Goal: Information Seeking & Learning: Learn about a topic

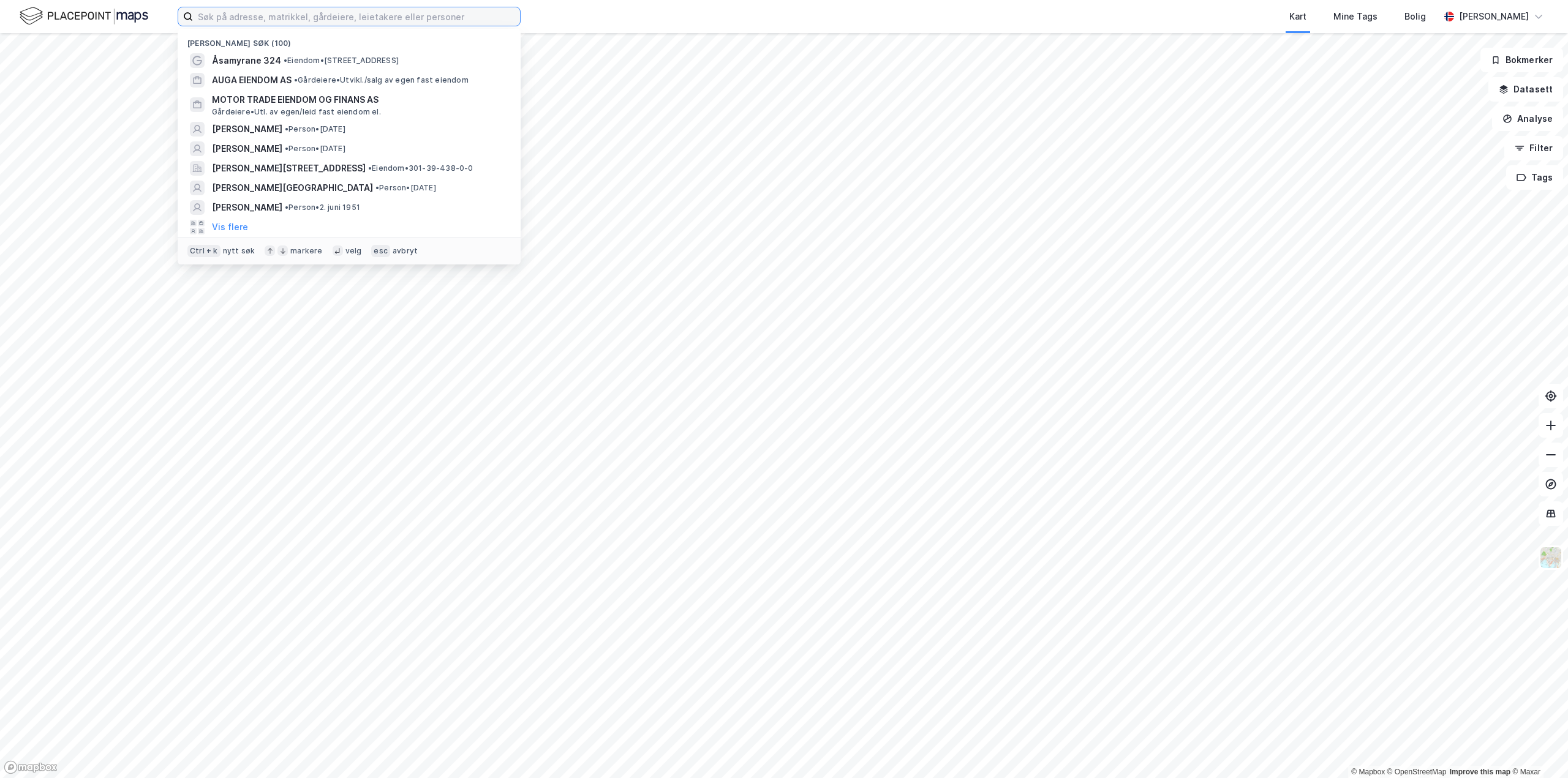
click at [221, 21] on input at bounding box center [356, 17] width 327 height 19
paste input "[PERSON_NAME]"
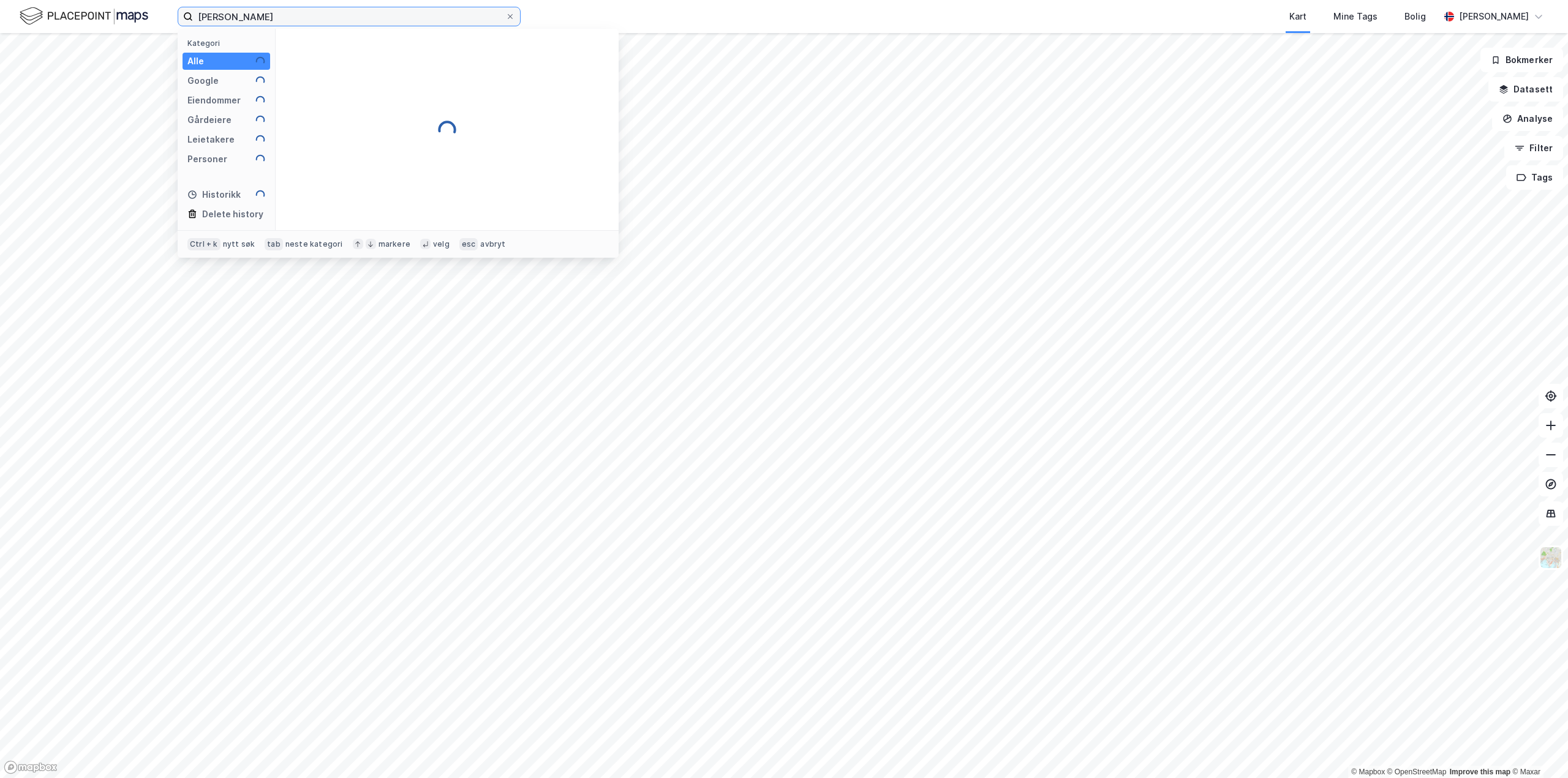
type input "[PERSON_NAME]"
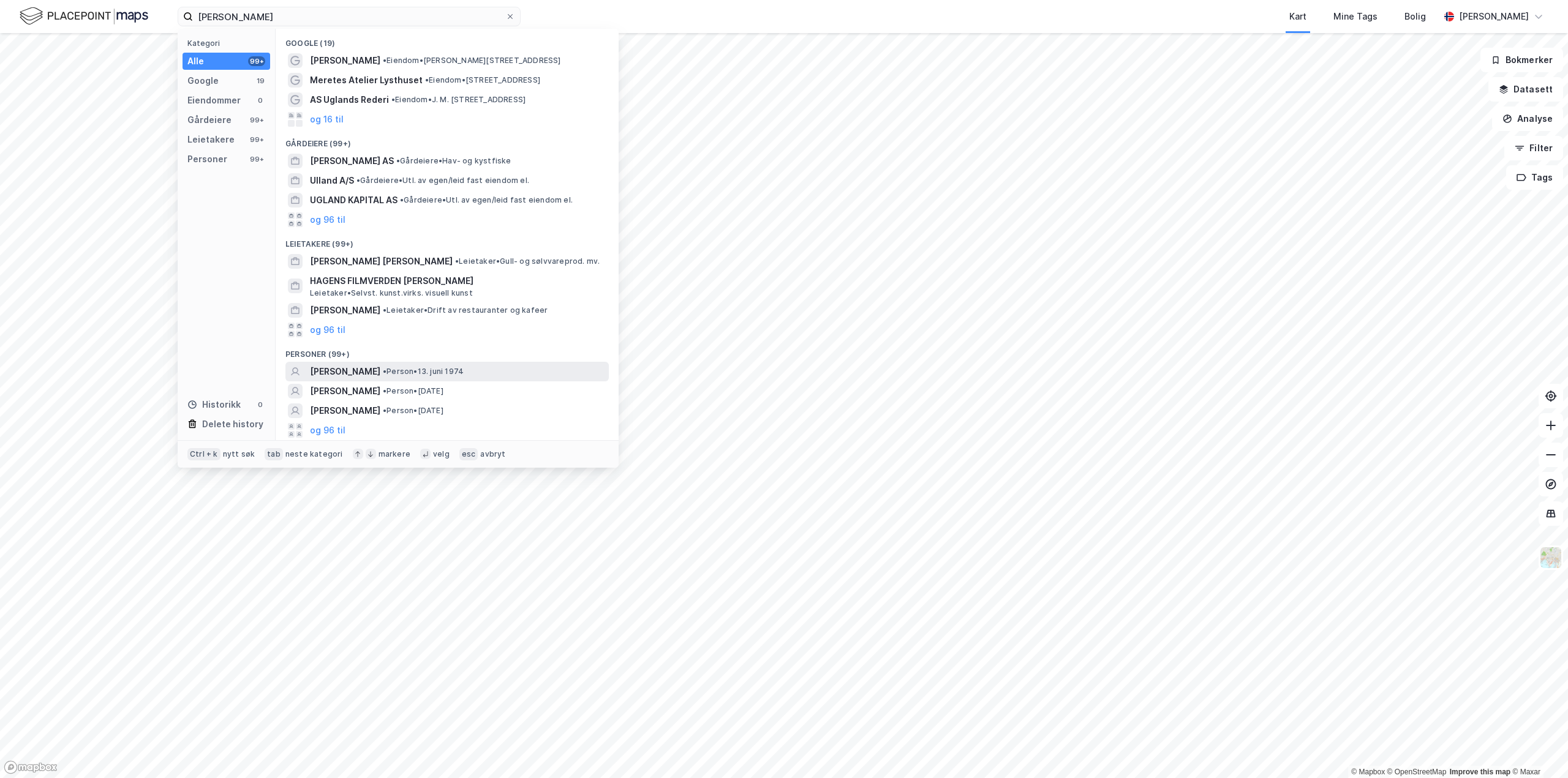
click at [381, 373] on span "[PERSON_NAME]" at bounding box center [345, 372] width 70 height 15
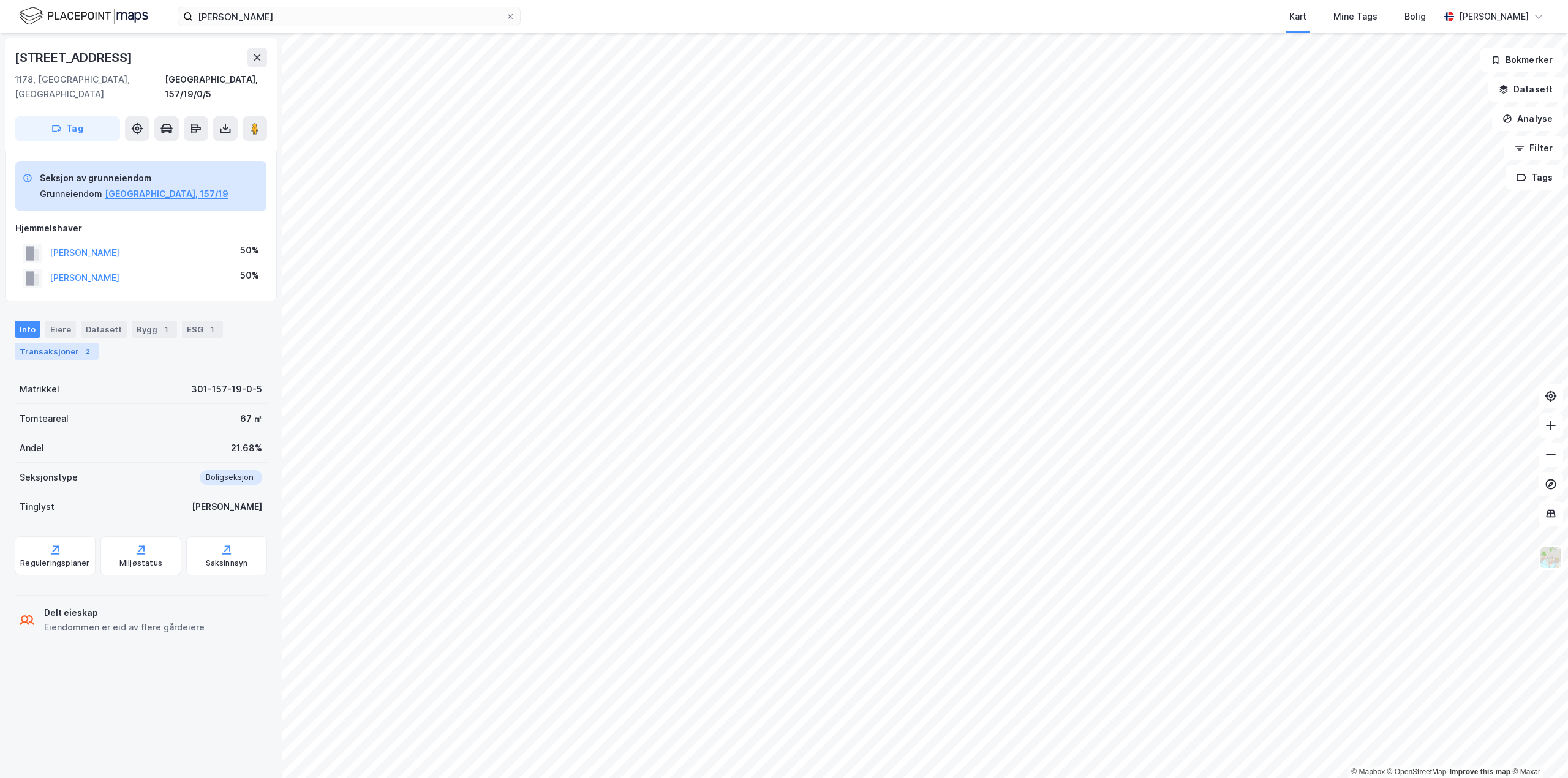
click at [42, 343] on div "Transaksjoner 2" at bounding box center [56, 351] width 84 height 17
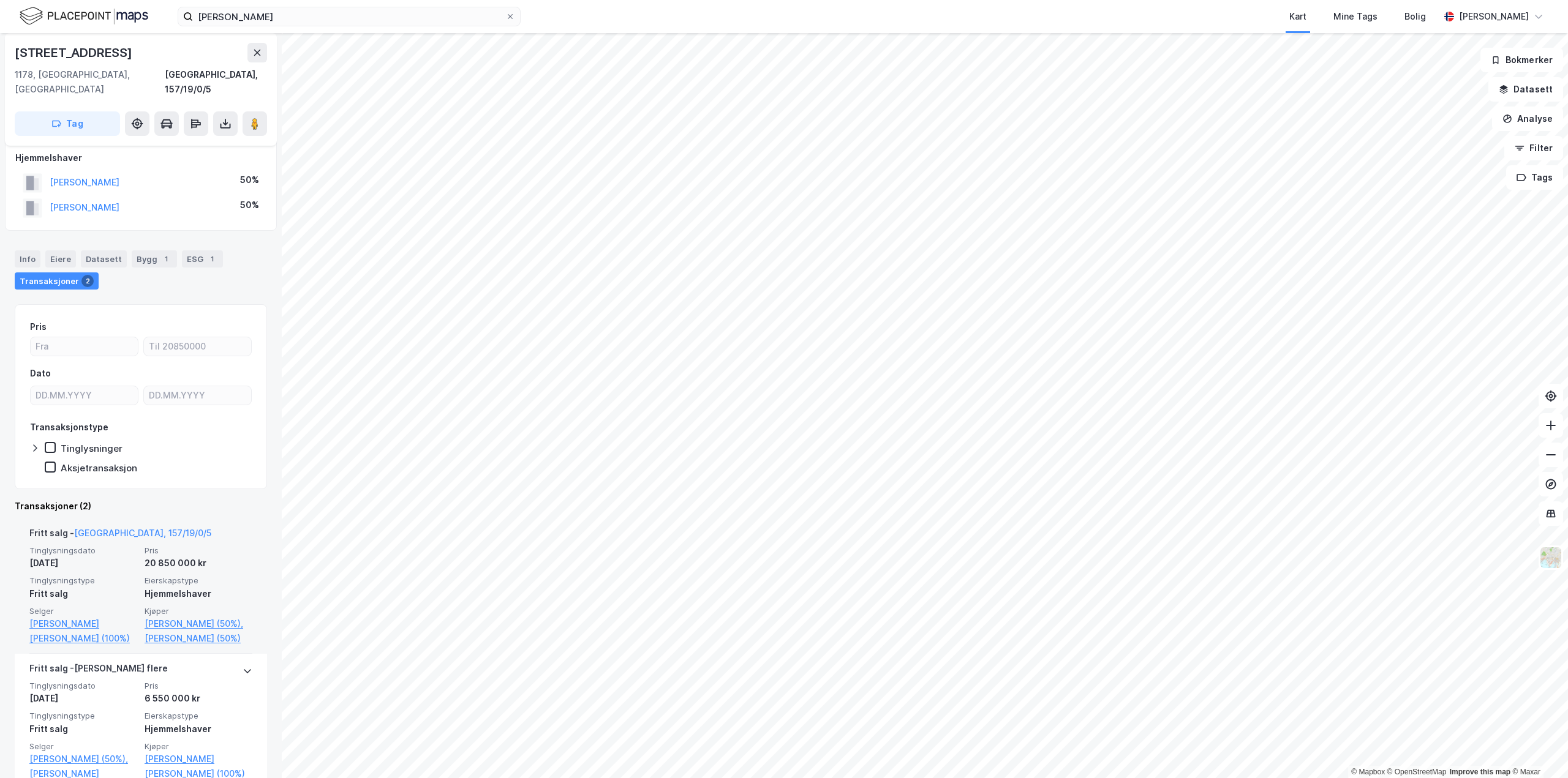
scroll to position [140, 0]
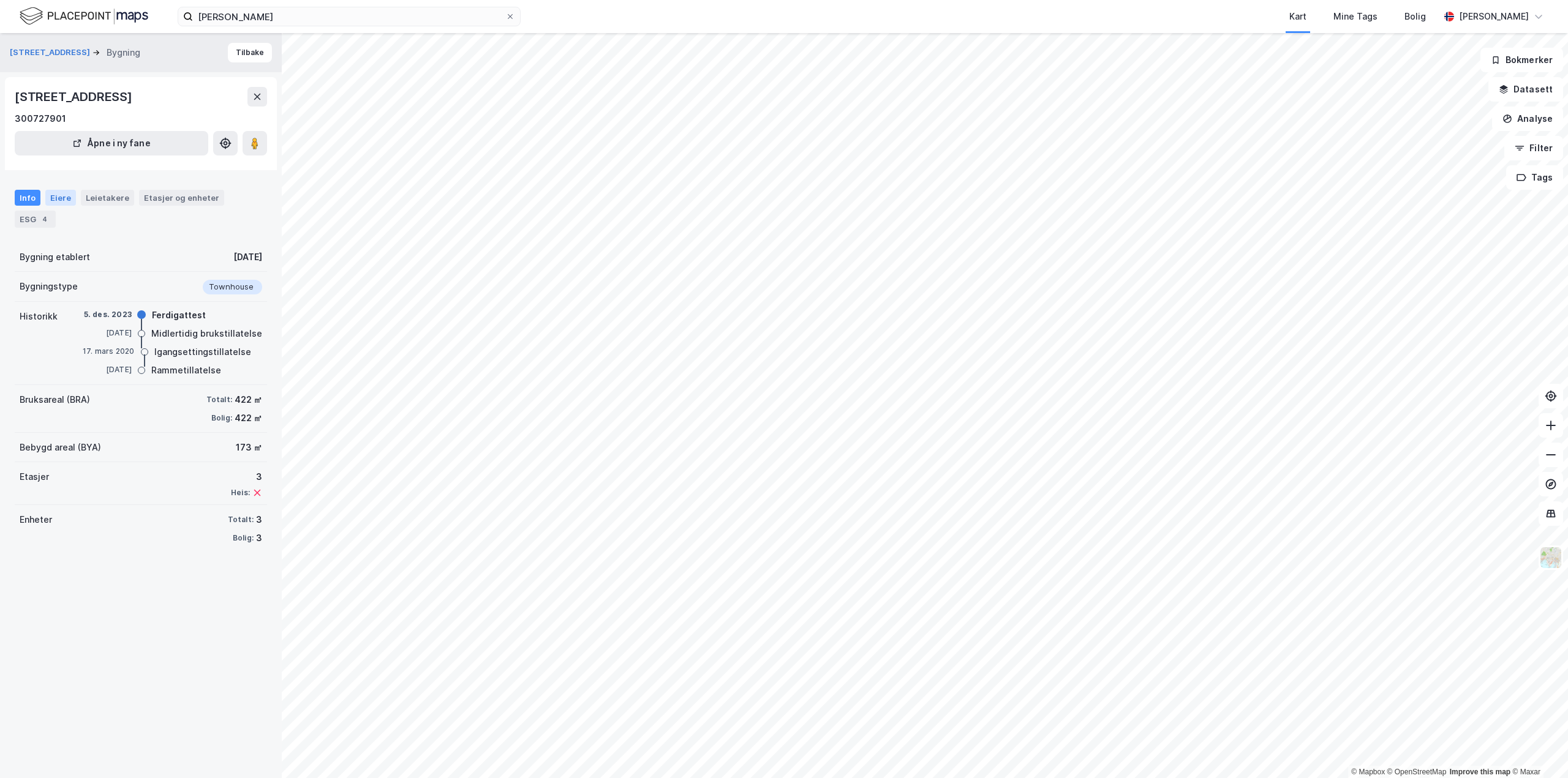
click at [56, 198] on div "Eiere" at bounding box center [60, 197] width 30 height 16
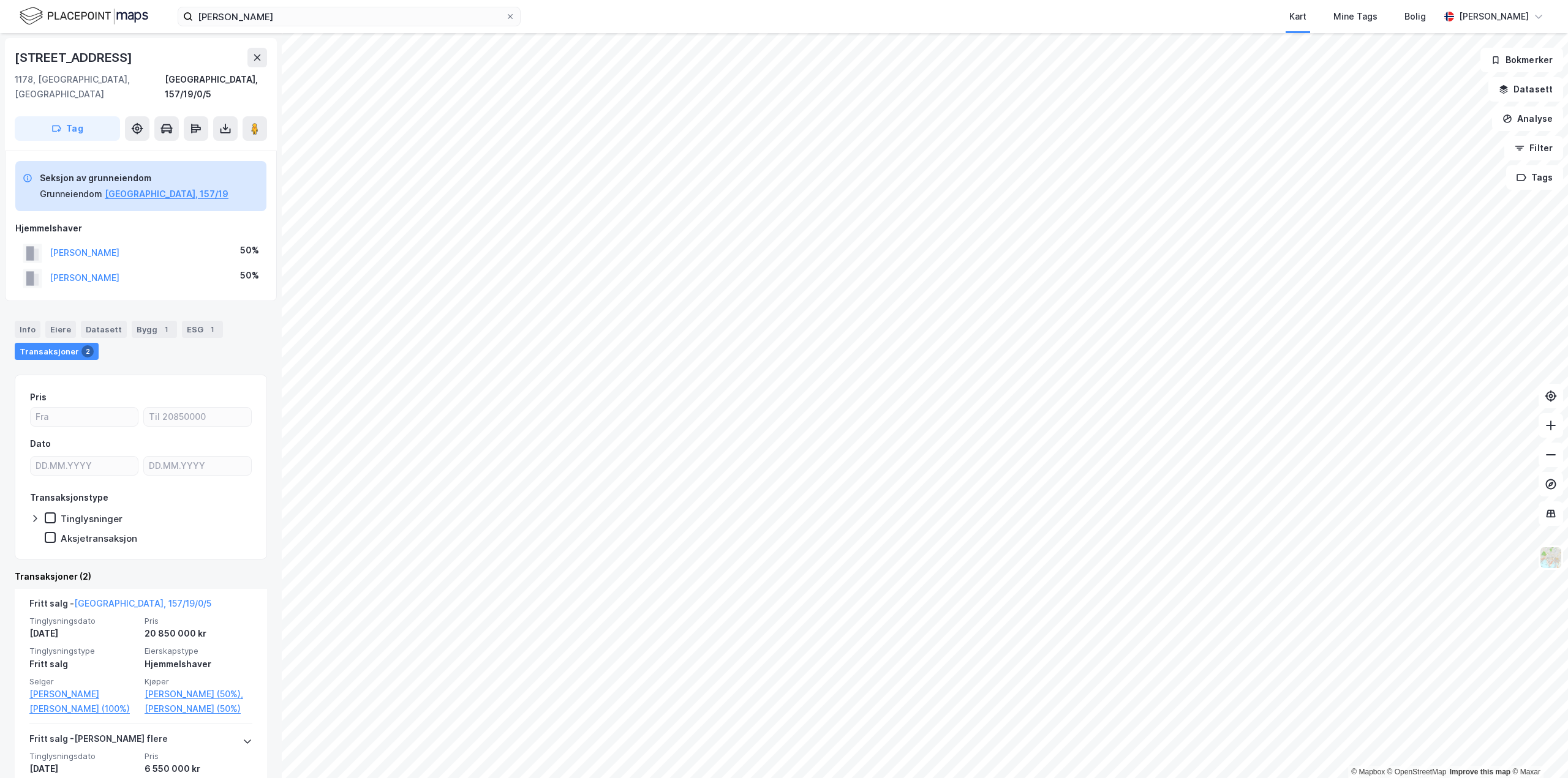
click at [32, 343] on div "Transaksjoner 2" at bounding box center [56, 351] width 84 height 17
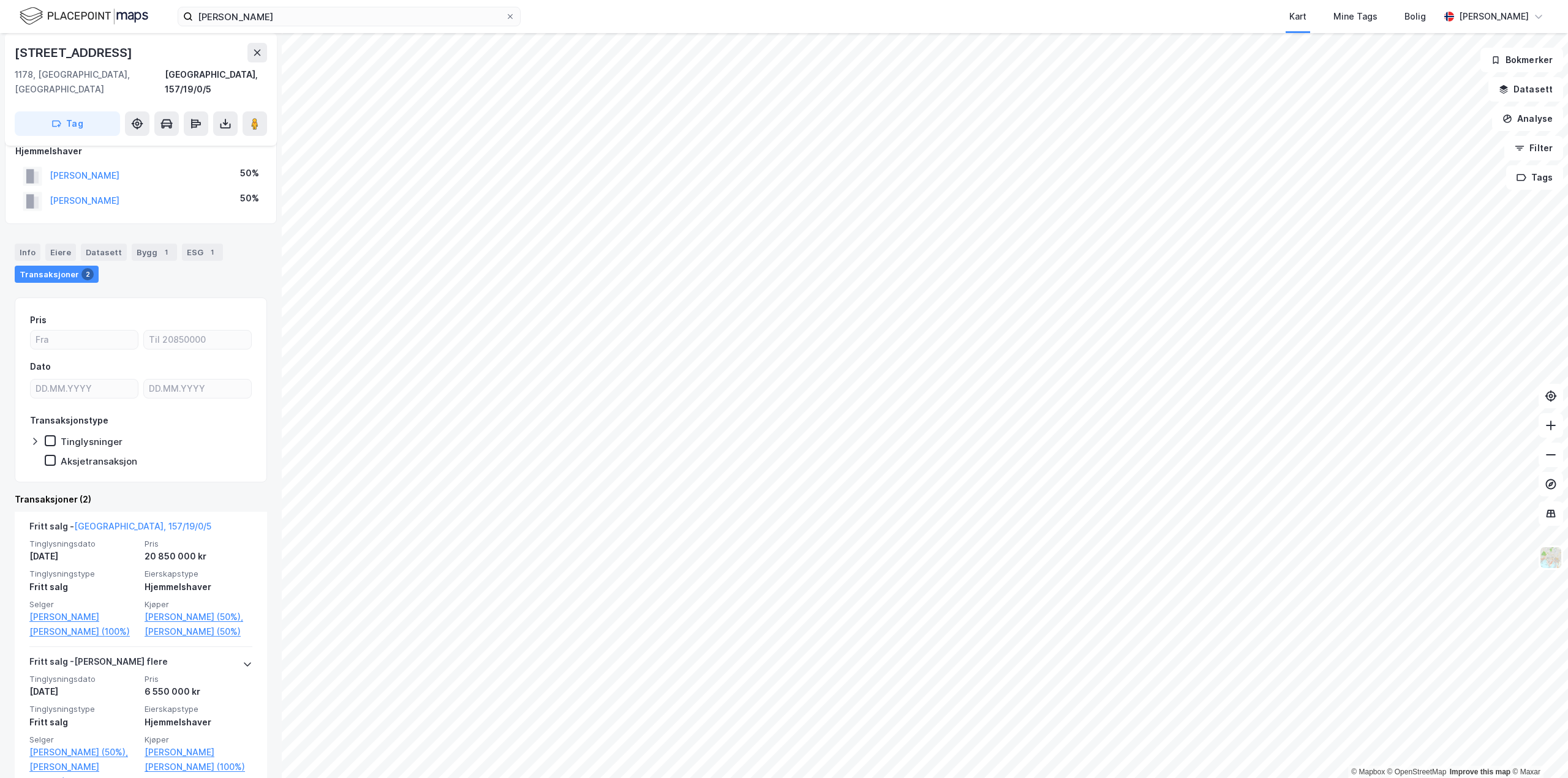
scroll to position [140, 0]
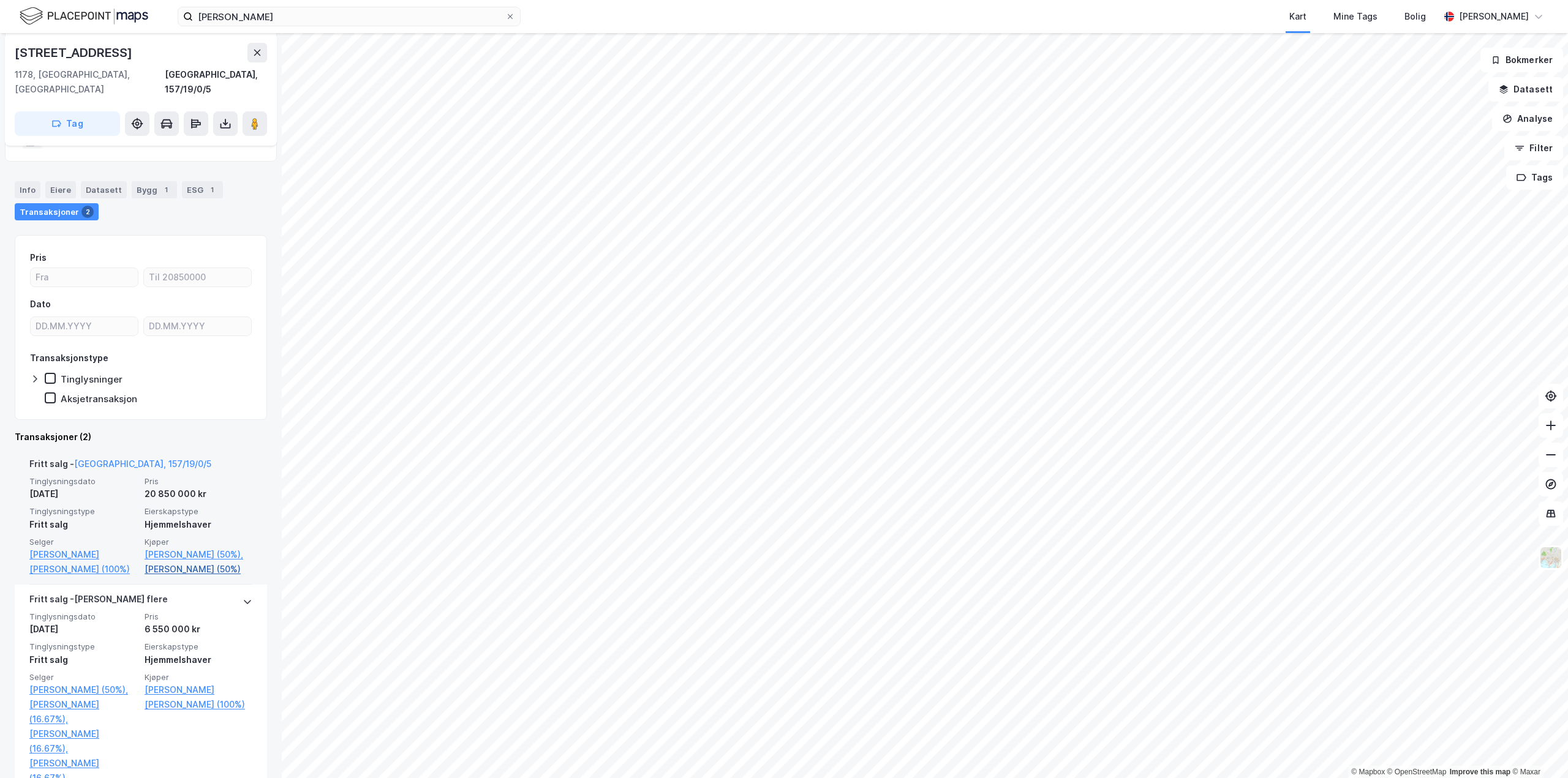
click at [177, 567] on link "[PERSON_NAME] (50%)" at bounding box center [198, 569] width 108 height 15
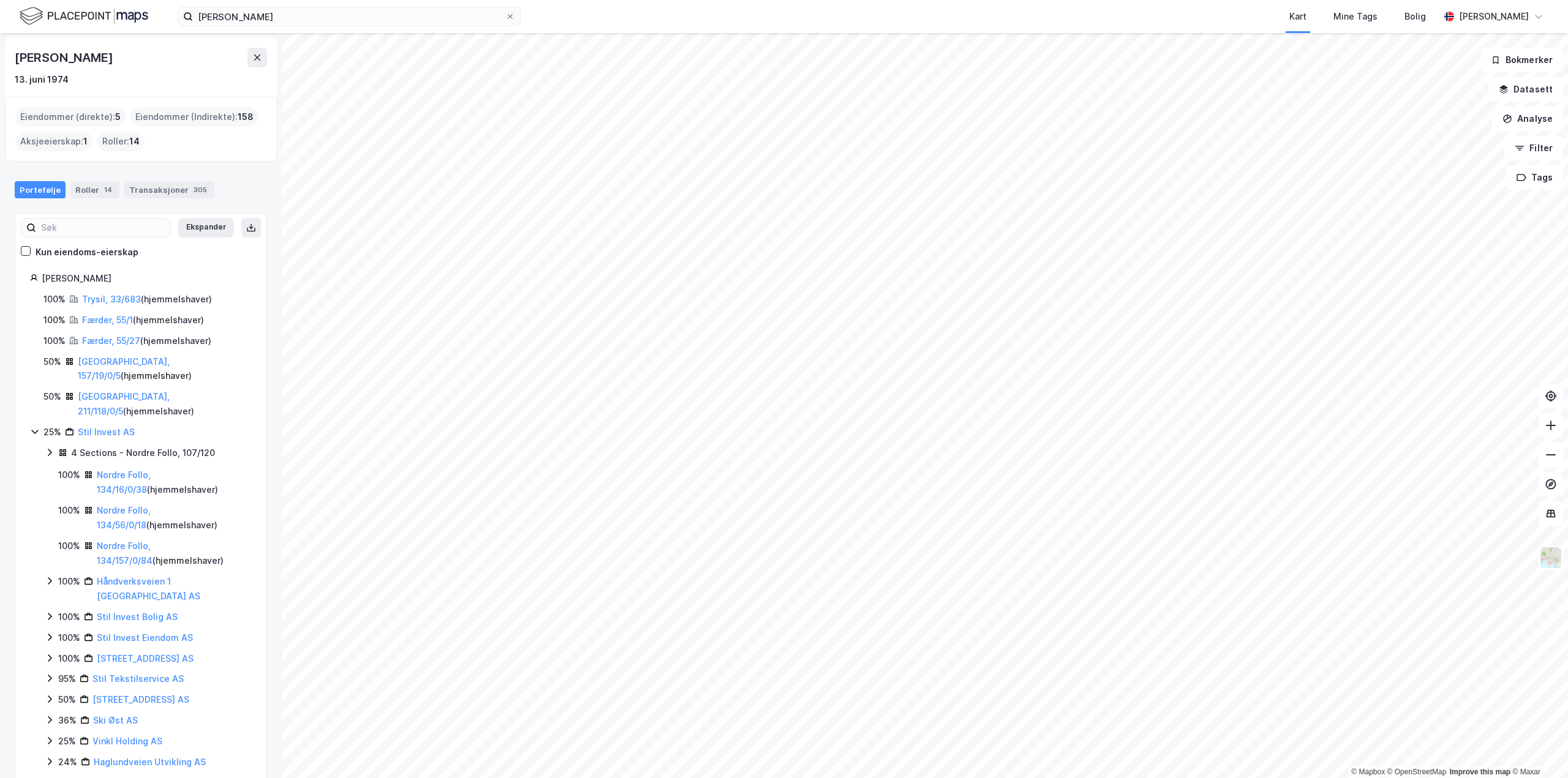
click at [168, 201] on div "Portefølje Roller 14 Transaksjoner 305" at bounding box center [141, 184] width 282 height 36
click at [169, 189] on div "Transaksjoner 305" at bounding box center [170, 190] width 90 height 17
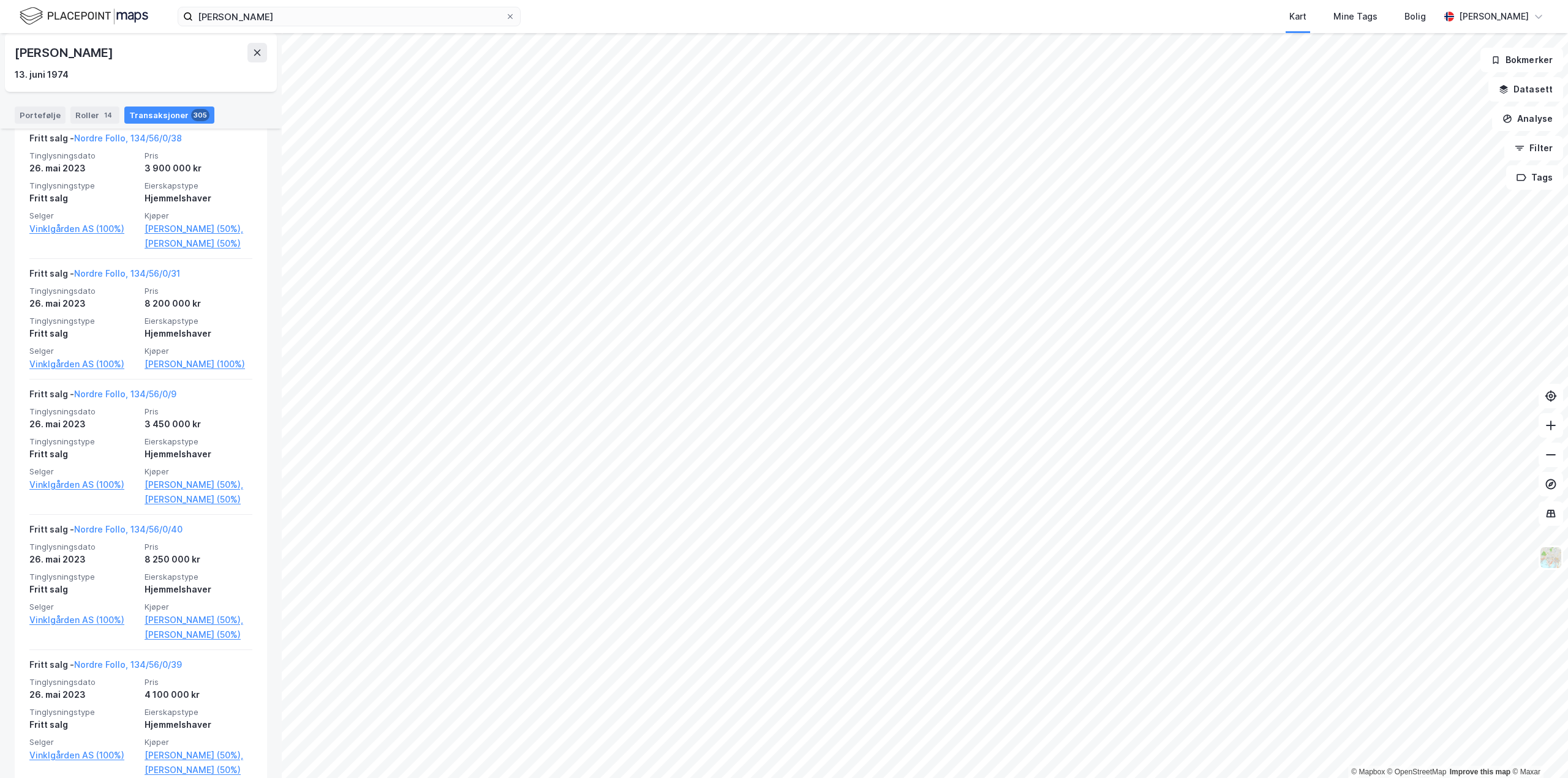
scroll to position [2878, 0]
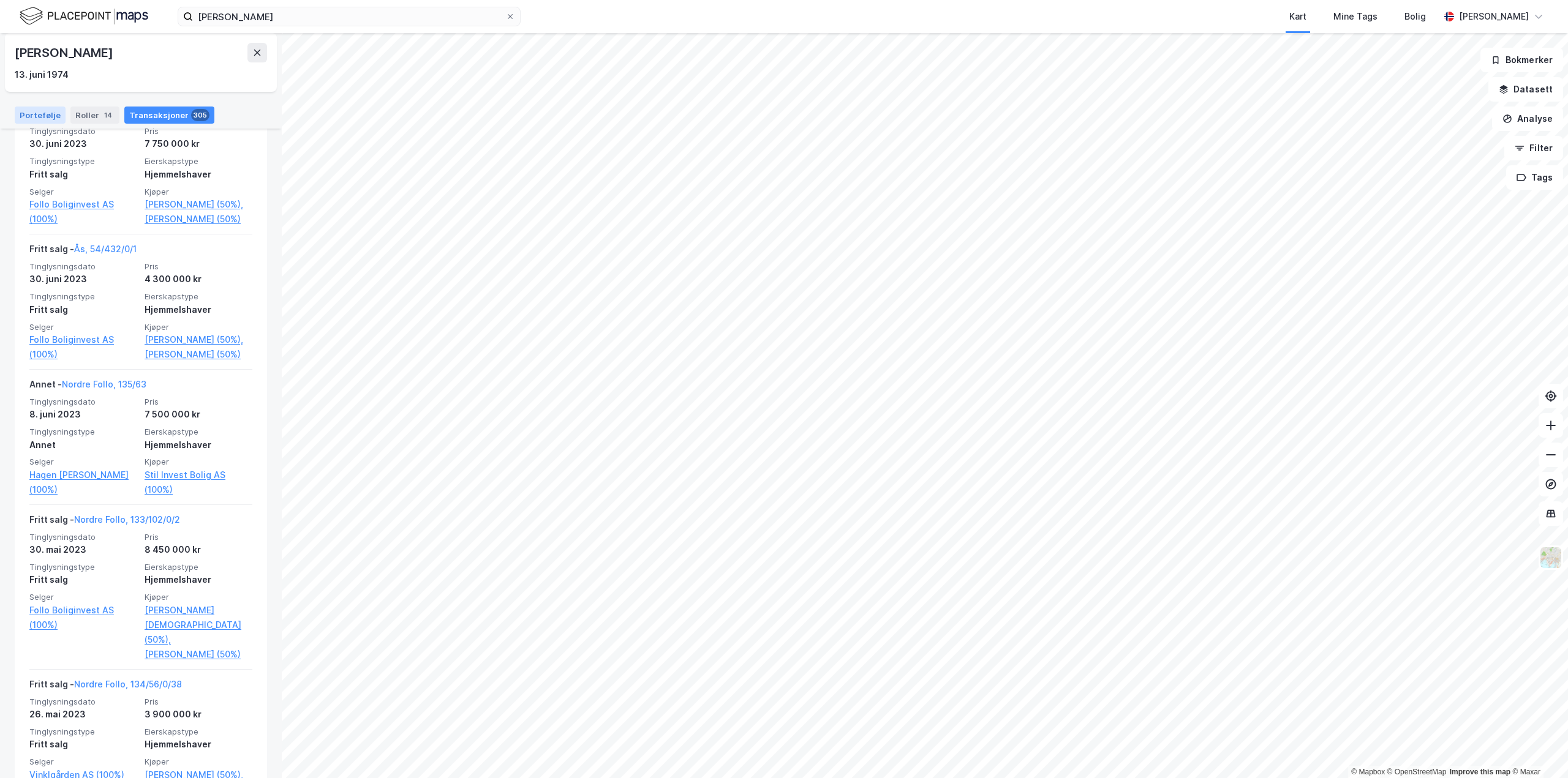
click at [45, 109] on div "Portefølje" at bounding box center [40, 115] width 51 height 17
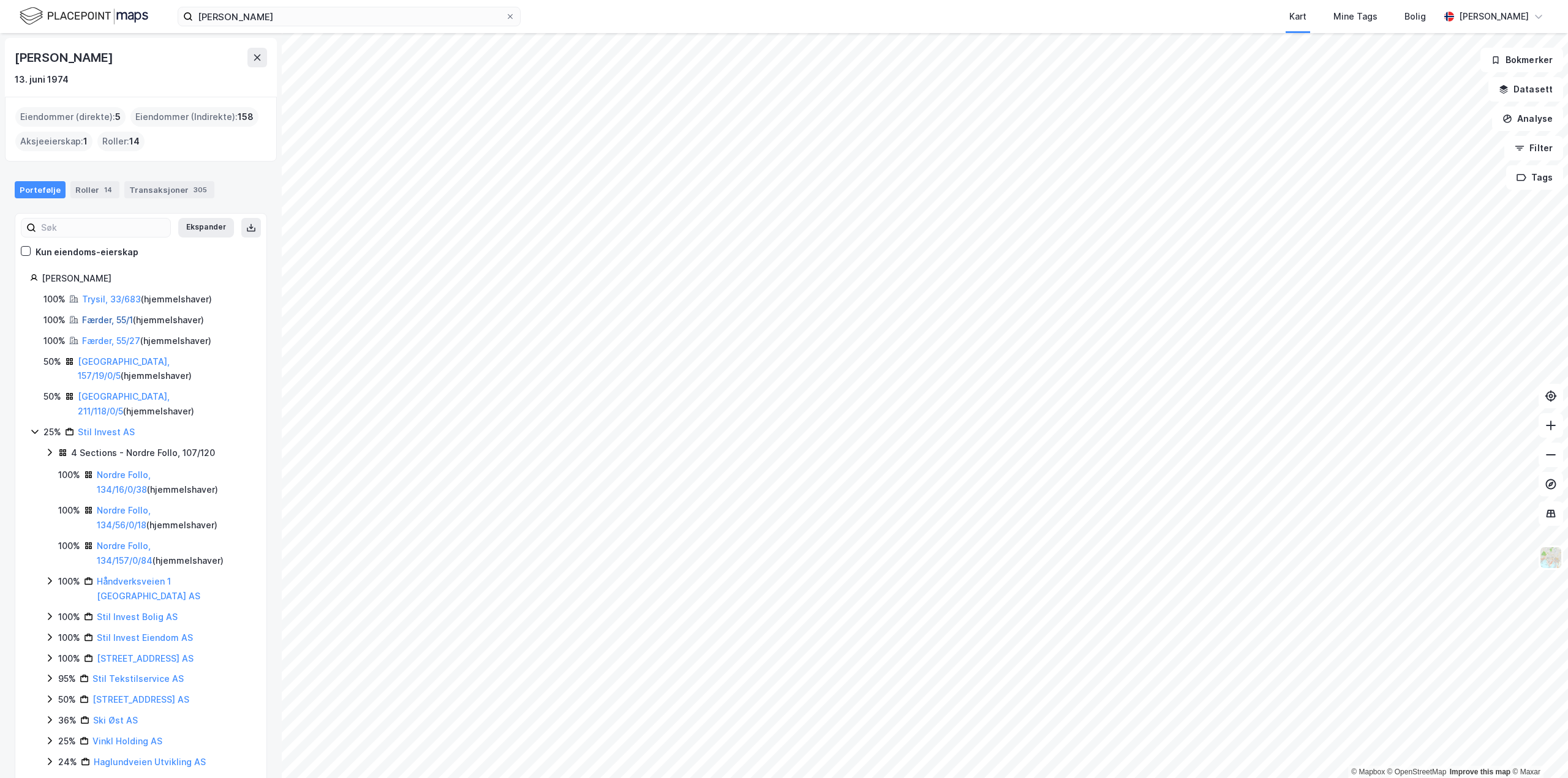
click at [109, 316] on link "Færder, 55/1" at bounding box center [107, 320] width 51 height 11
